Goal: Understand process/instructions: Learn how to perform a task or action

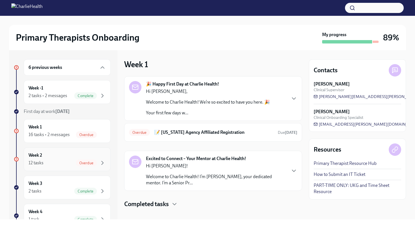
click at [90, 158] on div "Week 2 12 tasks Overdue" at bounding box center [66, 159] width 77 height 14
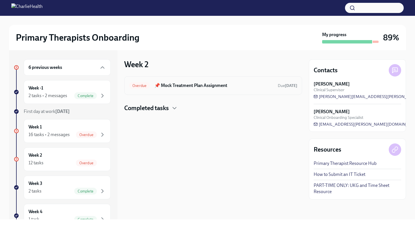
click at [190, 85] on h6 "📌 Mock Treatment Plan Assignment" at bounding box center [213, 85] width 119 height 6
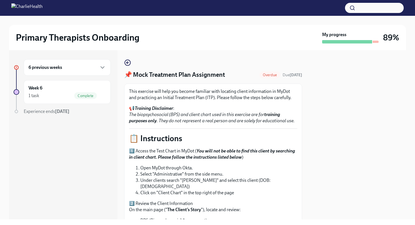
click at [287, 201] on p "2️⃣ Review the Client Information On the main page (" The Client’s Story "), lo…" at bounding box center [213, 206] width 168 height 12
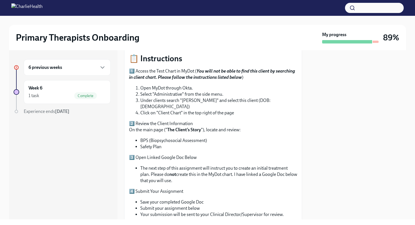
scroll to position [90, 0]
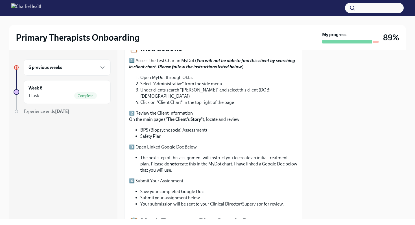
click at [292, 171] on div "1️⃣ Access the Test Chart in MyDot ( You will not be able to find this client b…" at bounding box center [213, 132] width 168 height 149
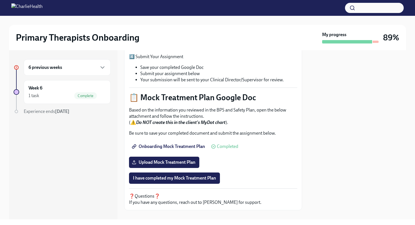
scroll to position [217, 0]
